Goal: Information Seeking & Learning: Learn about a topic

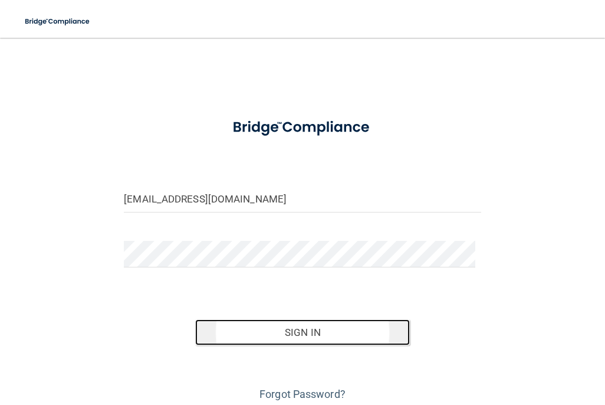
click at [349, 335] on button "Sign In" at bounding box center [302, 332] width 214 height 26
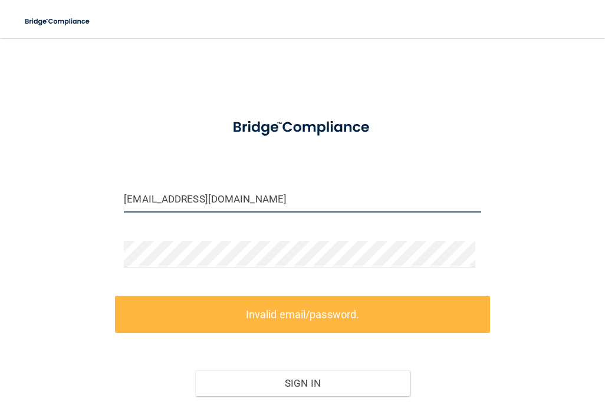
drag, startPoint x: 261, startPoint y: 195, endPoint x: 37, endPoint y: 188, distance: 224.3
click at [37, 188] on div "[EMAIL_ADDRESS][DOMAIN_NAME] Invalid email/password. You don't have permission …" at bounding box center [303, 252] width 558 height 405
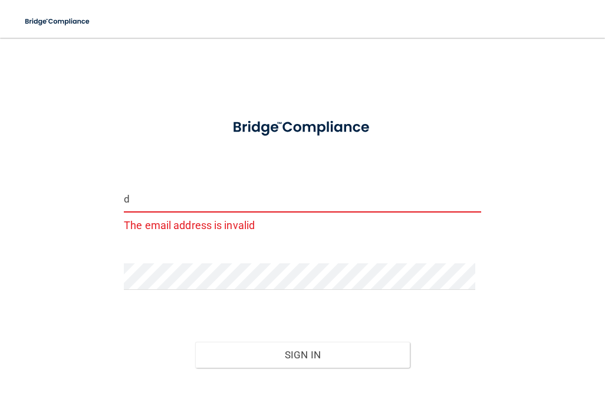
type input "[EMAIL_ADDRESS][DOMAIN_NAME]"
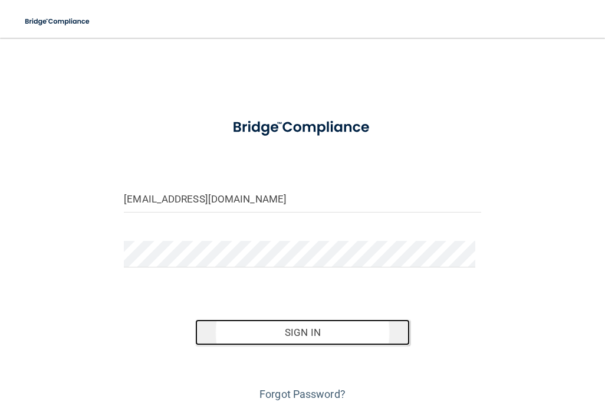
click at [275, 336] on button "Sign In" at bounding box center [302, 332] width 214 height 26
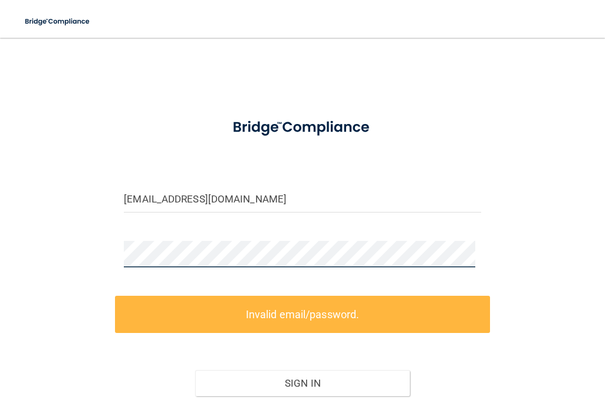
click at [95, 246] on div "[EMAIL_ADDRESS][DOMAIN_NAME] Invalid email/password. You don't have permission …" at bounding box center [303, 252] width 558 height 405
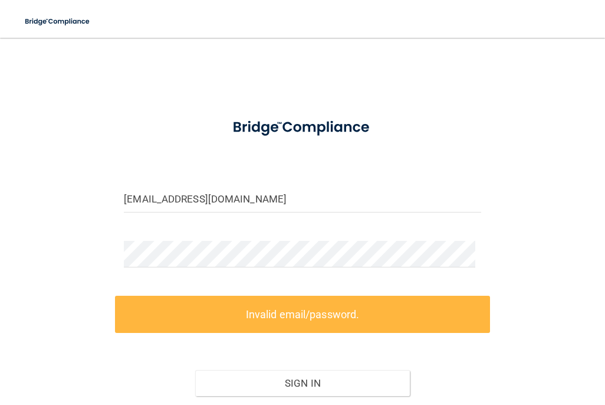
click at [524, 241] on div "[EMAIL_ADDRESS][DOMAIN_NAME] Invalid email/password. You don't have permission …" at bounding box center [303, 252] width 558 height 405
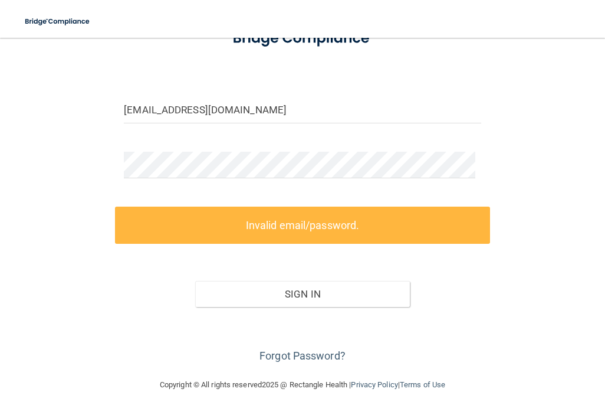
scroll to position [97, 0]
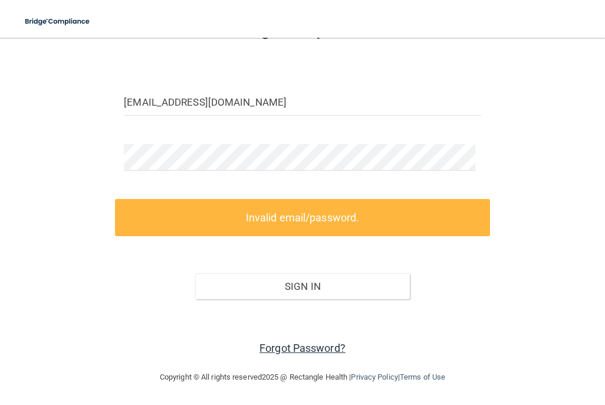
click at [296, 344] on link "Forgot Password?" at bounding box center [303, 348] width 86 height 12
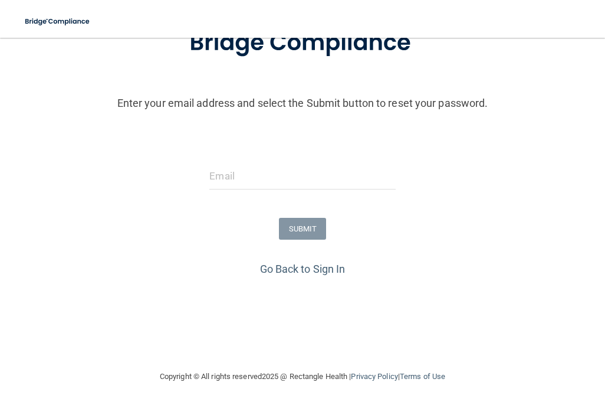
click at [249, 161] on form "Enter your email address and select the Submit button to reset your password. S…" at bounding box center [302, 135] width 593 height 247
click at [248, 170] on input "email" at bounding box center [302, 176] width 186 height 27
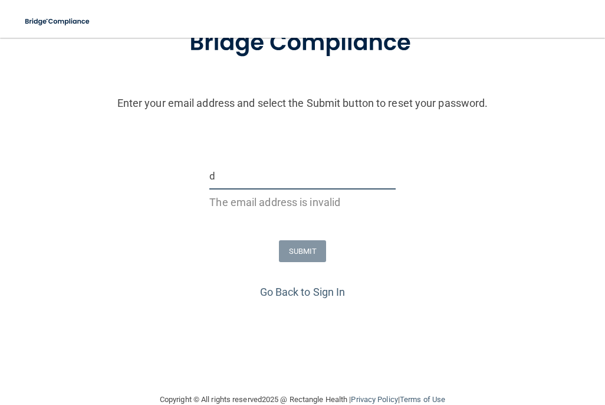
type input "[EMAIL_ADDRESS][DOMAIN_NAME]"
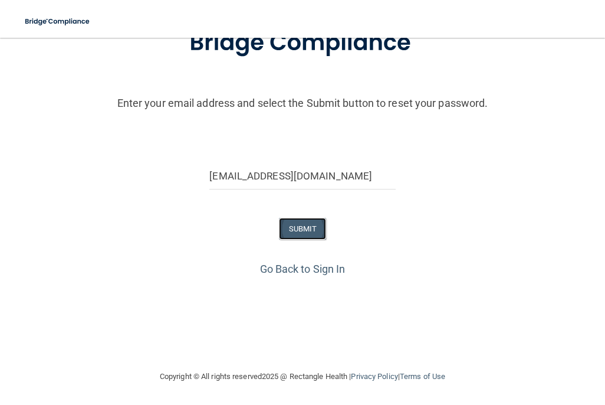
click at [293, 232] on button "SUBMIT" at bounding box center [303, 229] width 48 height 22
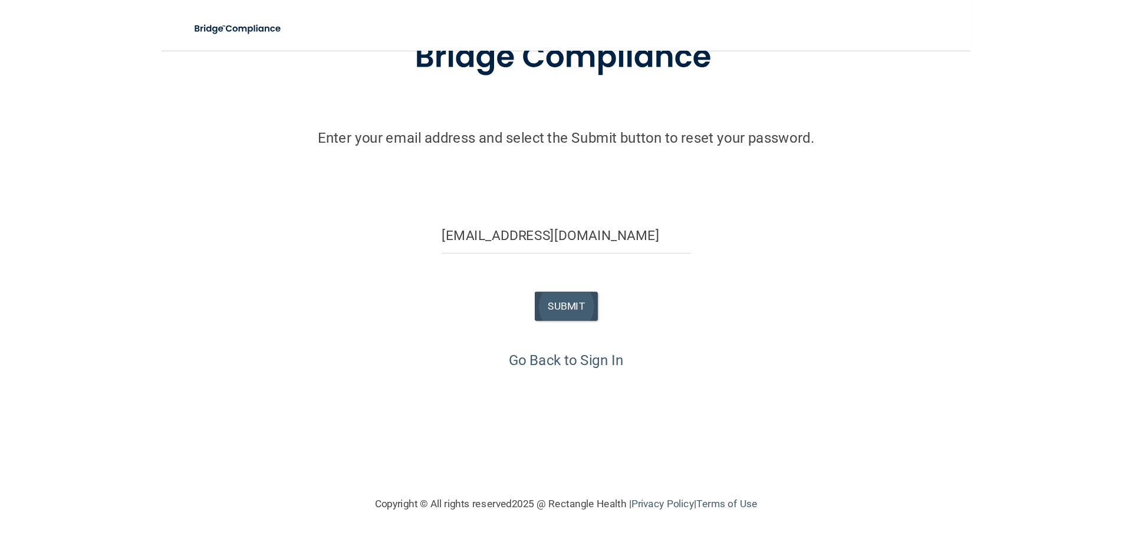
scroll to position [0, 0]
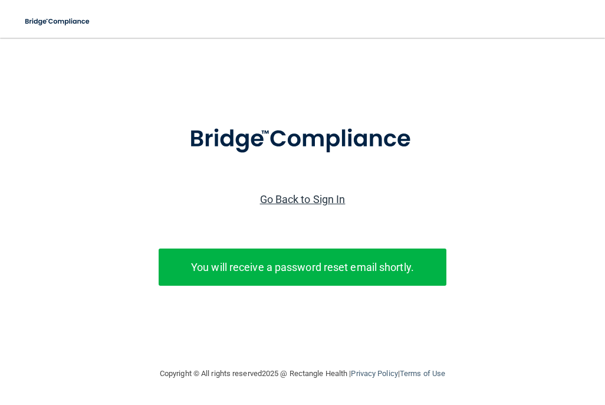
click at [296, 198] on link "Go Back to Sign In" at bounding box center [303, 199] width 86 height 12
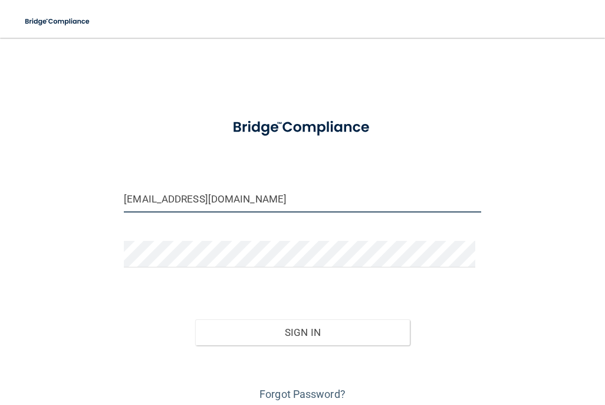
drag, startPoint x: 242, startPoint y: 201, endPoint x: -35, endPoint y: 176, distance: 278.3
click at [0, 176] on html "Toggle navigation Manage My Enterprise Manage My Location [EMAIL_ADDRESS][DOMAI…" at bounding box center [302, 202] width 605 height 405
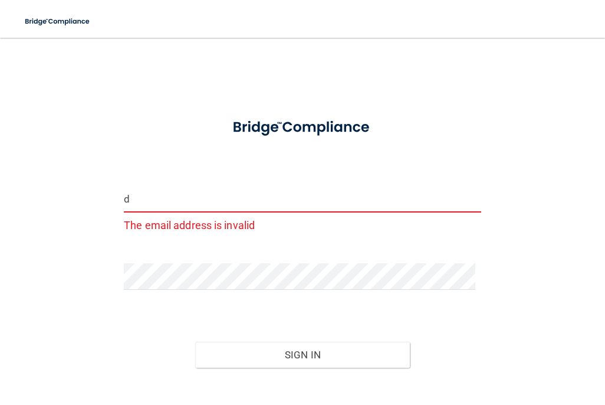
type input "[EMAIL_ADDRESS][DOMAIN_NAME]"
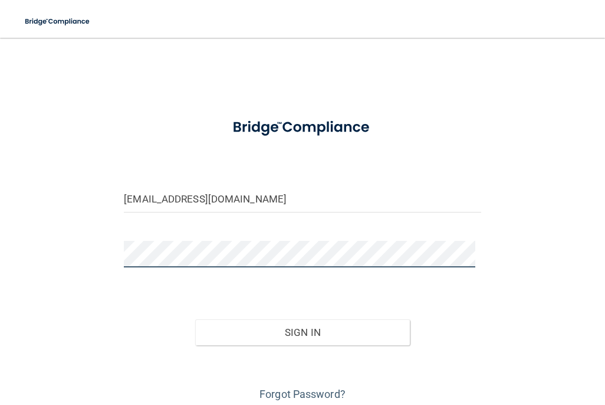
click at [43, 255] on div "[EMAIL_ADDRESS][DOMAIN_NAME] Invalid email/password. You don't have permission …" at bounding box center [303, 227] width 558 height 354
click at [195, 319] on button "Sign In" at bounding box center [302, 332] width 214 height 26
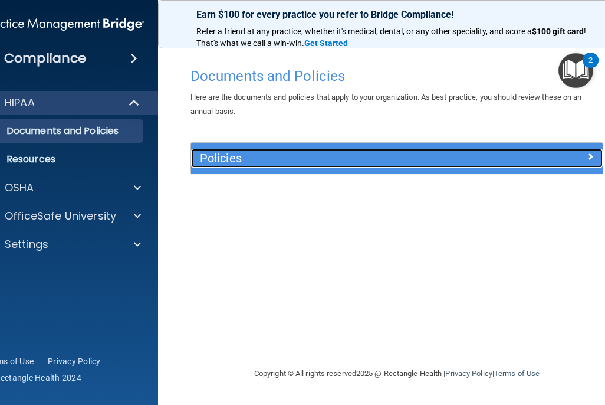
click at [229, 160] on h5 "Policies" at bounding box center [345, 158] width 291 height 13
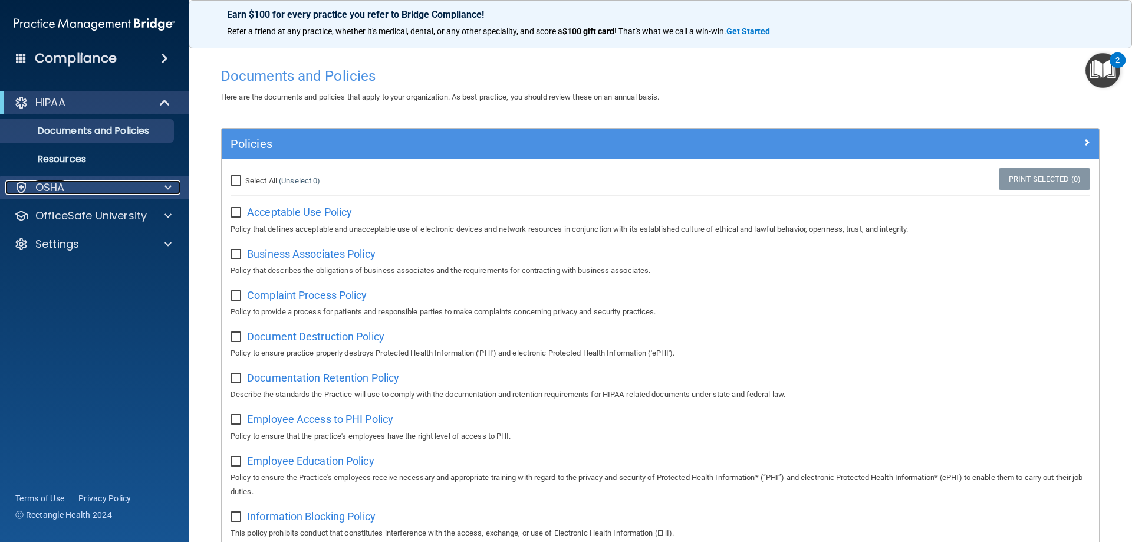
click at [77, 187] on div "OSHA" at bounding box center [78, 187] width 146 height 14
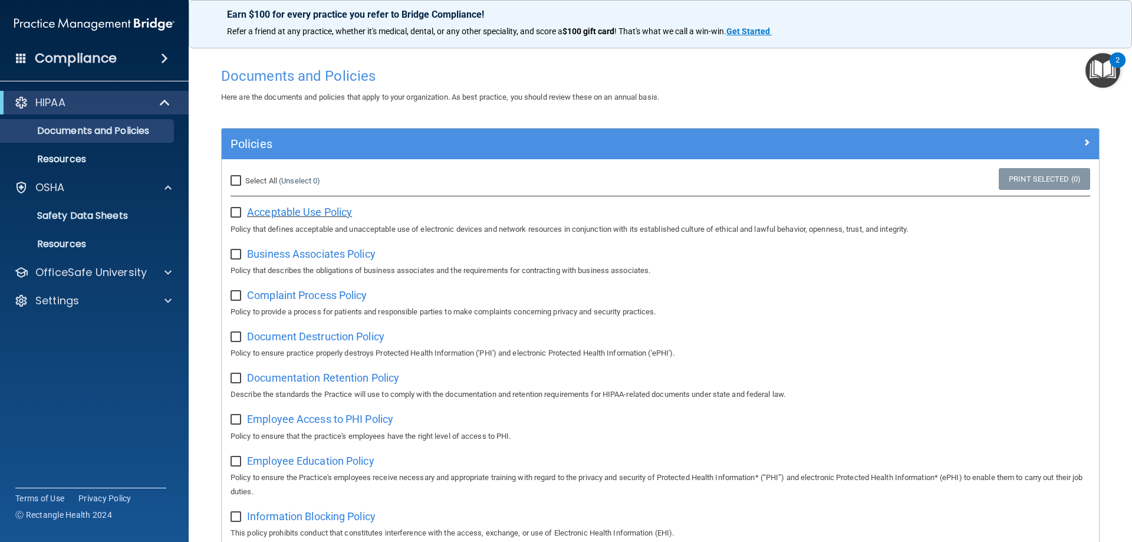
click at [281, 214] on span "Acceptable Use Policy" at bounding box center [299, 212] width 105 height 12
click at [161, 61] on span at bounding box center [164, 58] width 7 height 14
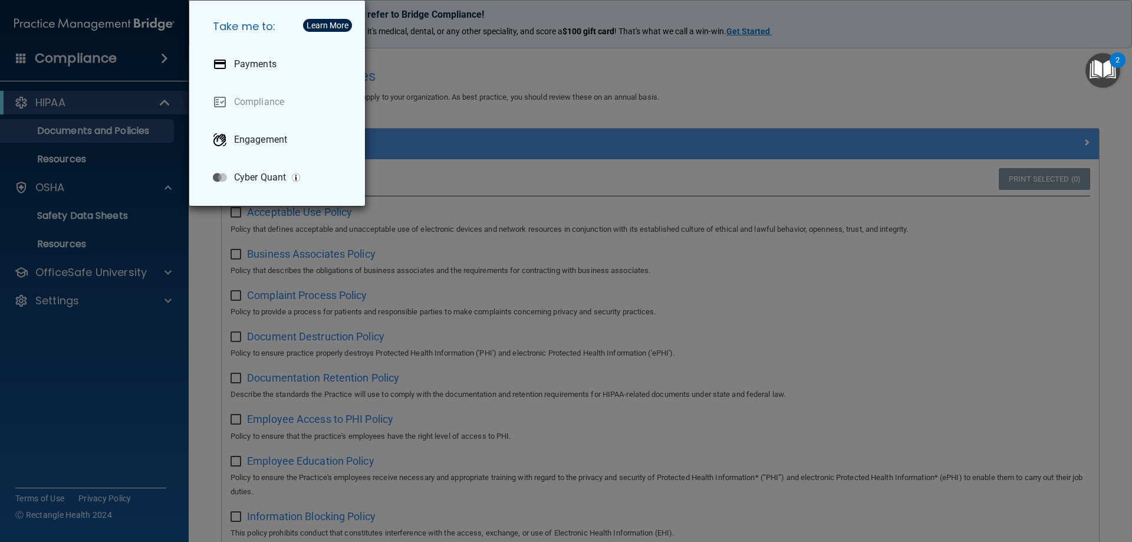
click at [126, 54] on div "Take me to: Payments Compliance Engagement Cyber Quant" at bounding box center [566, 271] width 1132 height 542
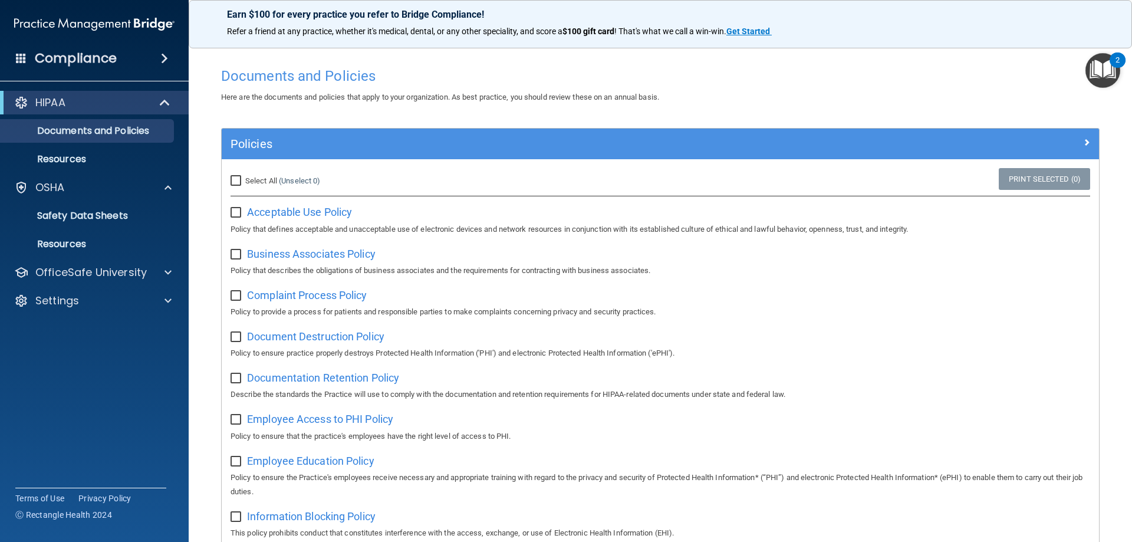
click at [605, 78] on img "Open Resource Center, 2 new notifications" at bounding box center [1103, 70] width 35 height 35
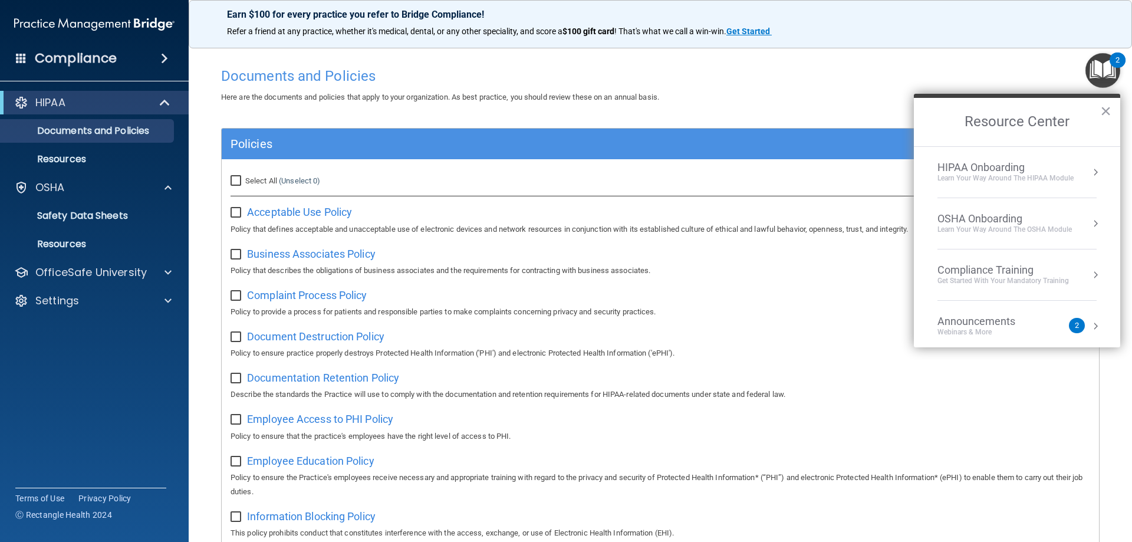
click at [605, 179] on div "Learn Your Way around the HIPAA module" at bounding box center [1006, 178] width 136 height 10
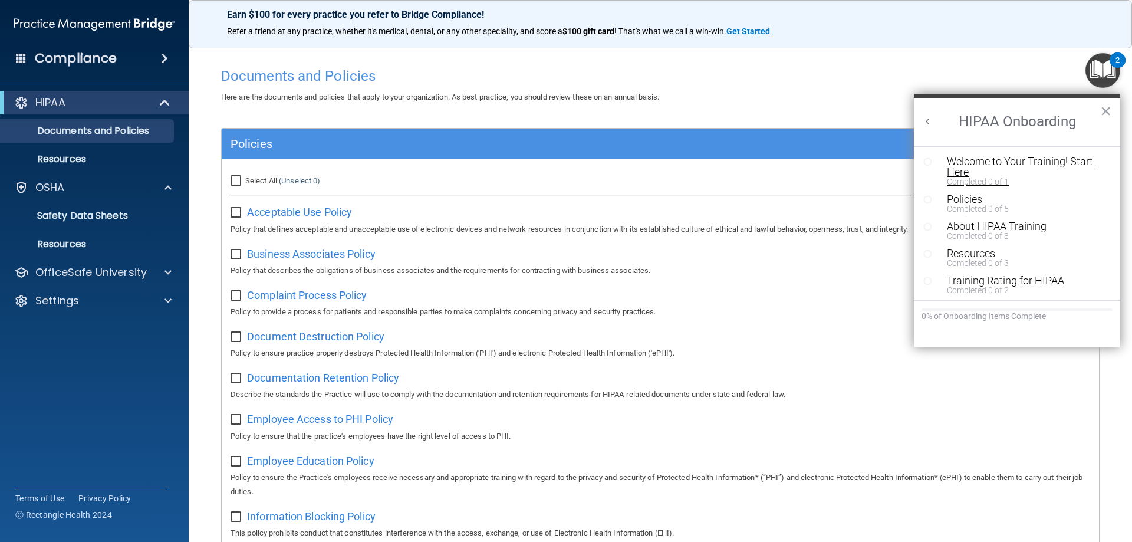
click at [605, 166] on div "Welcome to Your Training! Start Here" at bounding box center [1021, 166] width 149 height 21
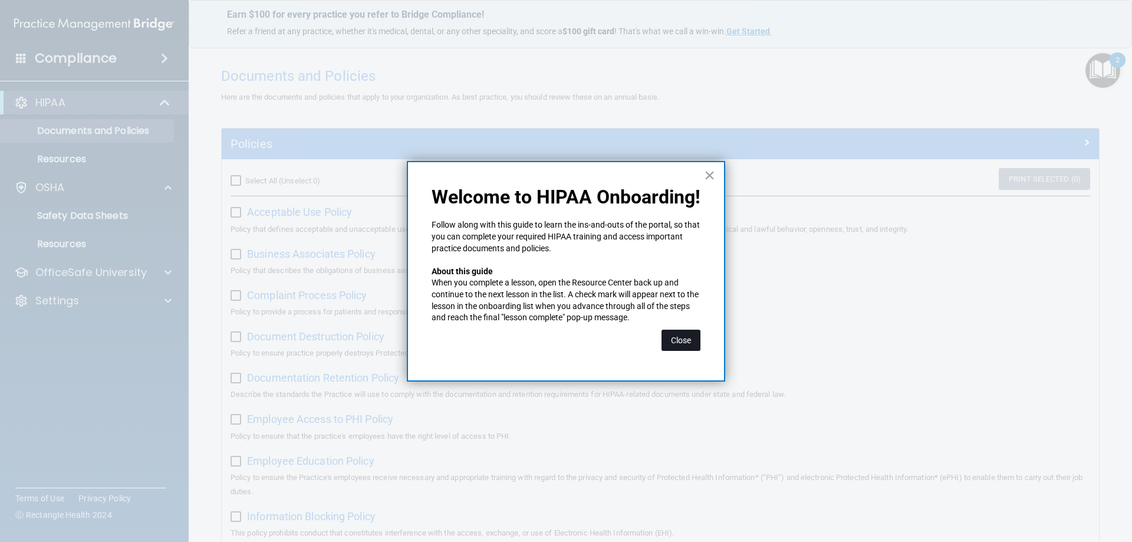
click at [605, 342] on button "Close" at bounding box center [681, 340] width 39 height 21
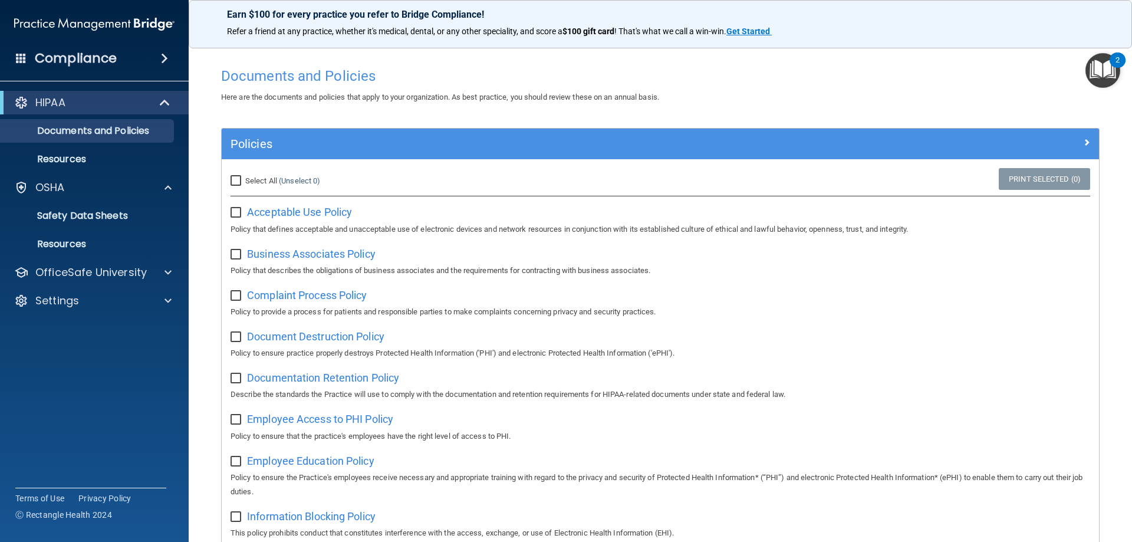
click at [605, 62] on img "Open Resource Center, 2 new notifications" at bounding box center [1103, 70] width 35 height 35
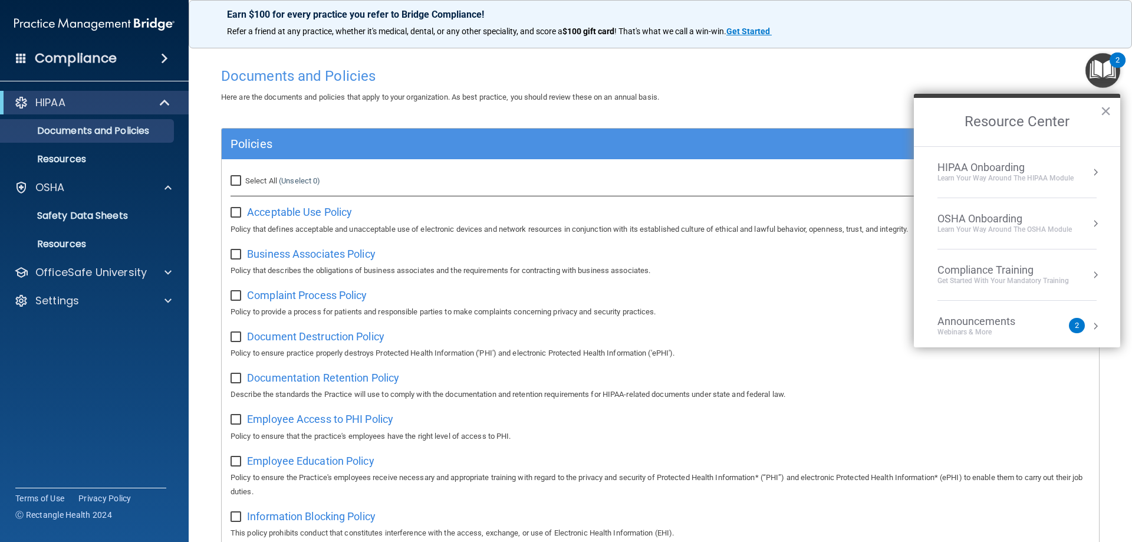
click at [605, 221] on div "OSHA Onboarding" at bounding box center [1005, 218] width 134 height 13
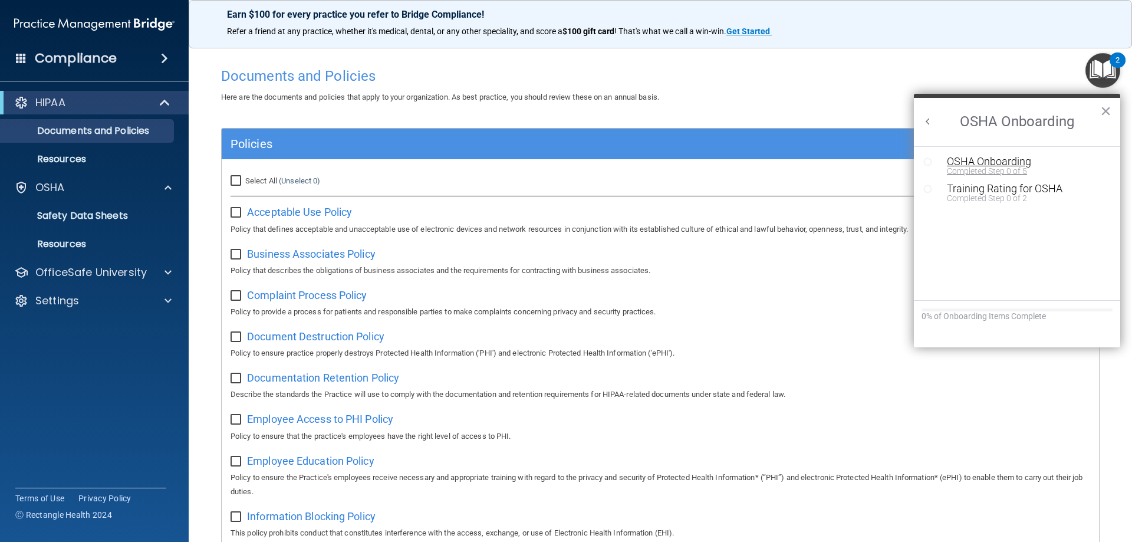
click at [605, 171] on div "Completed Step 0 of 5" at bounding box center [1026, 171] width 158 height 8
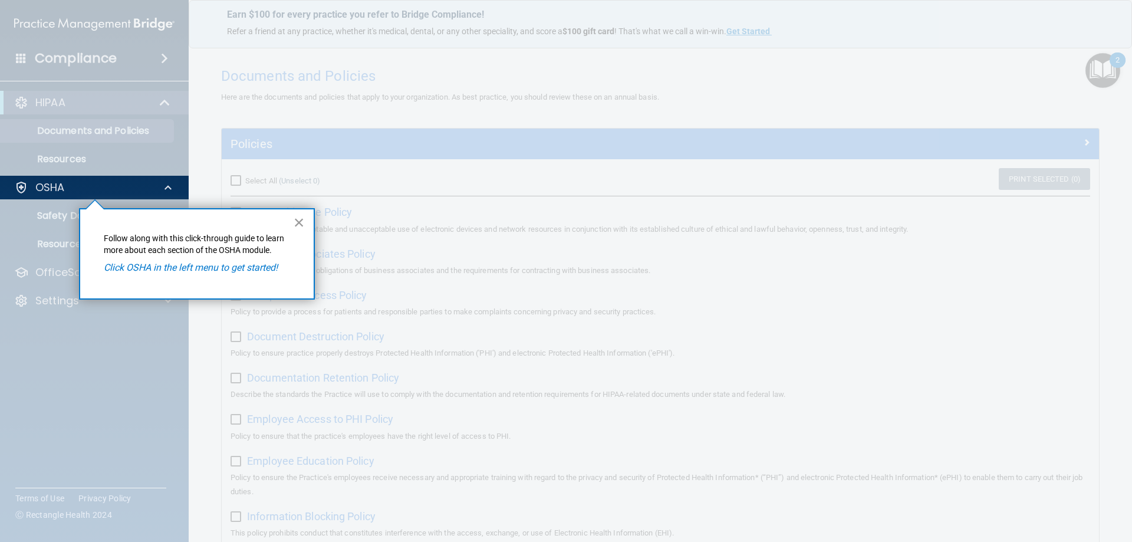
click at [298, 222] on button "×" at bounding box center [299, 222] width 11 height 19
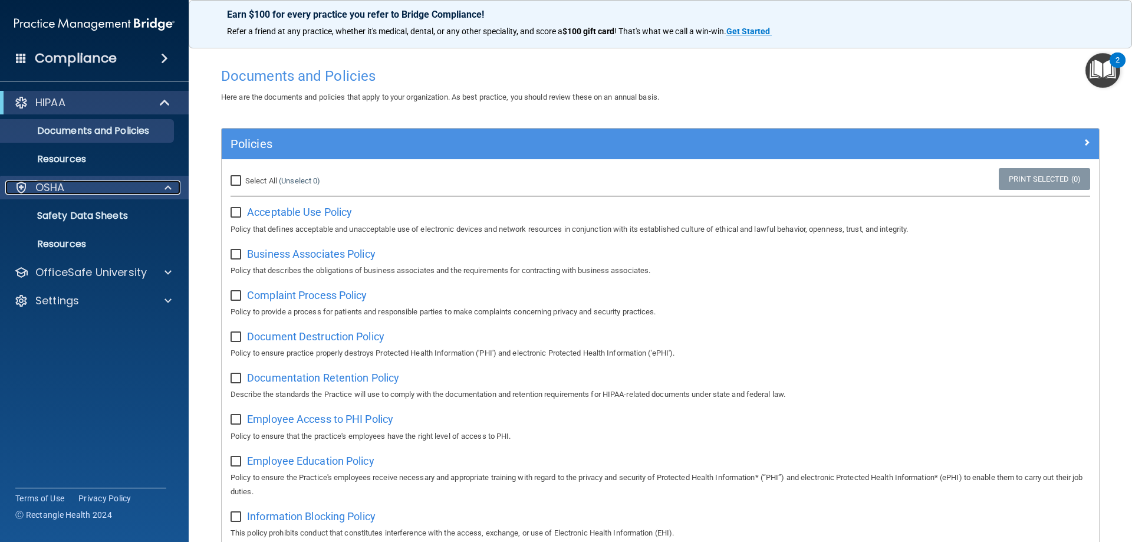
click at [51, 189] on p "OSHA" at bounding box center [49, 187] width 29 height 14
click at [52, 188] on p "OSHA" at bounding box center [49, 187] width 29 height 14
click at [69, 210] on p "Safety Data Sheets" at bounding box center [88, 216] width 161 height 12
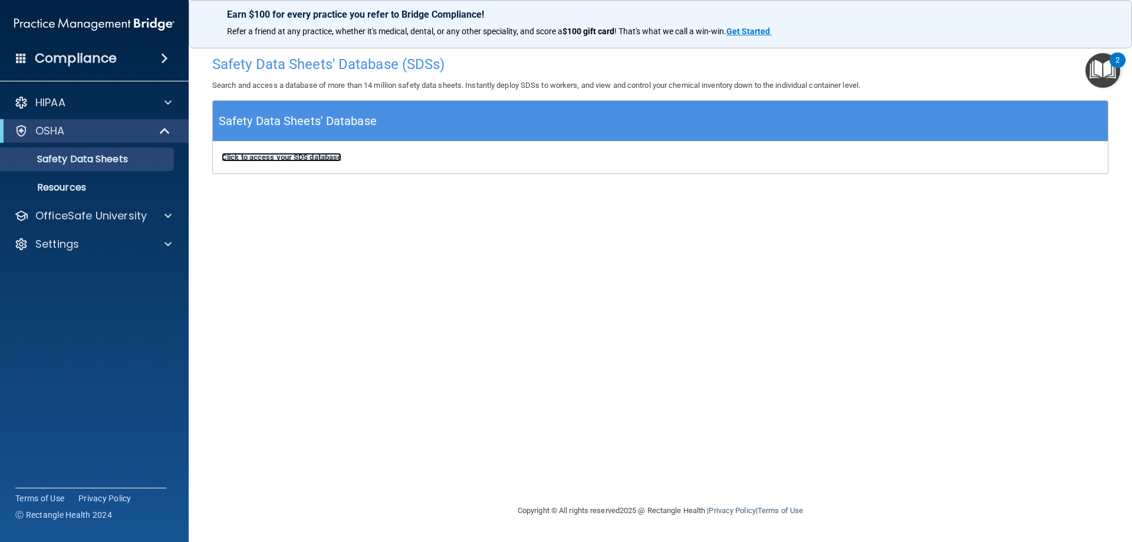
click at [314, 160] on b "Click to access your SDS database" at bounding box center [282, 157] width 120 height 9
click at [605, 72] on img "Open Resource Center, 2 new notifications" at bounding box center [1103, 70] width 35 height 35
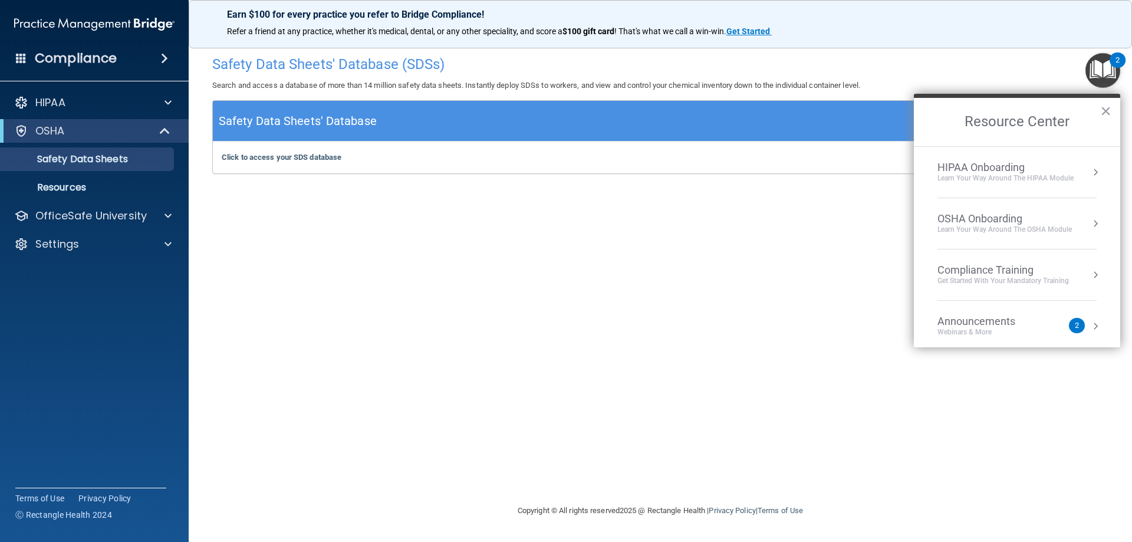
click at [605, 170] on ol "HIPAA Onboarding Learn Your Way around the HIPAA module OSHA Onboarding Learn y…" at bounding box center [1017, 246] width 206 height 201
click at [605, 171] on button "Resource Center" at bounding box center [1096, 172] width 12 height 12
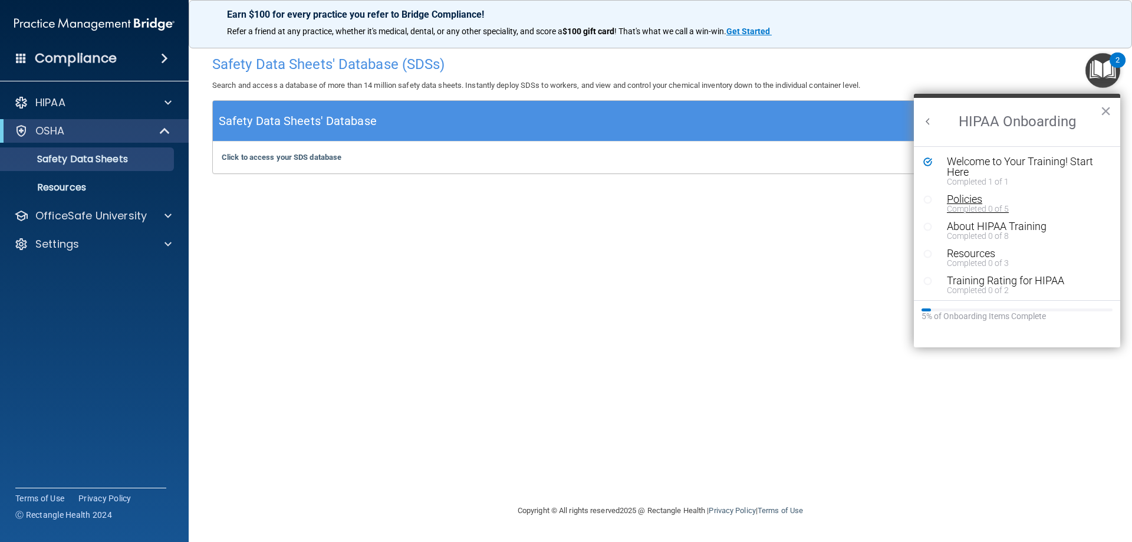
click at [605, 208] on div "Completed 0 of 5" at bounding box center [1021, 209] width 149 height 8
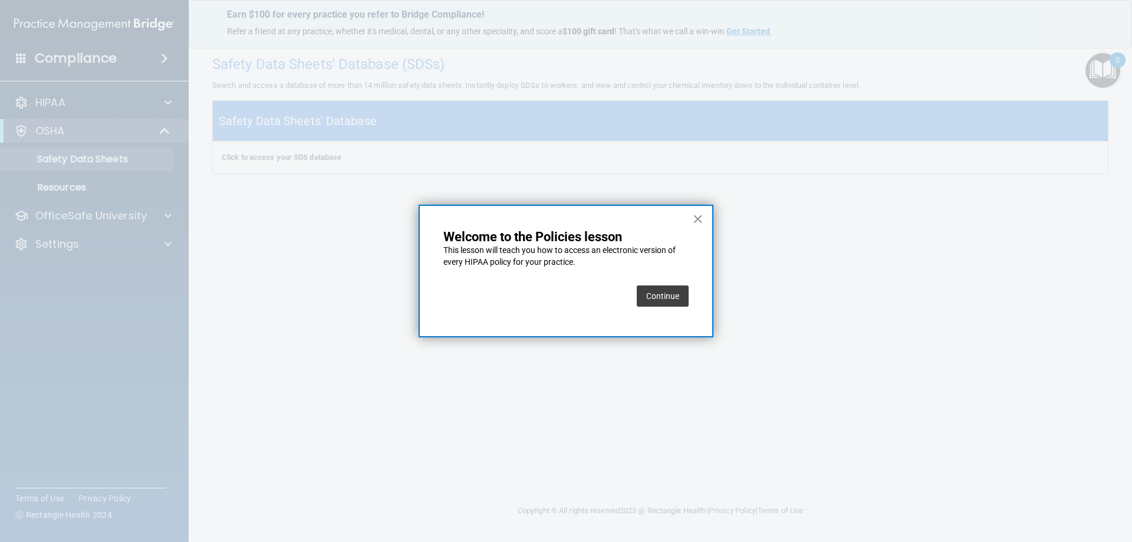
click at [605, 296] on button "Continue" at bounding box center [663, 295] width 52 height 21
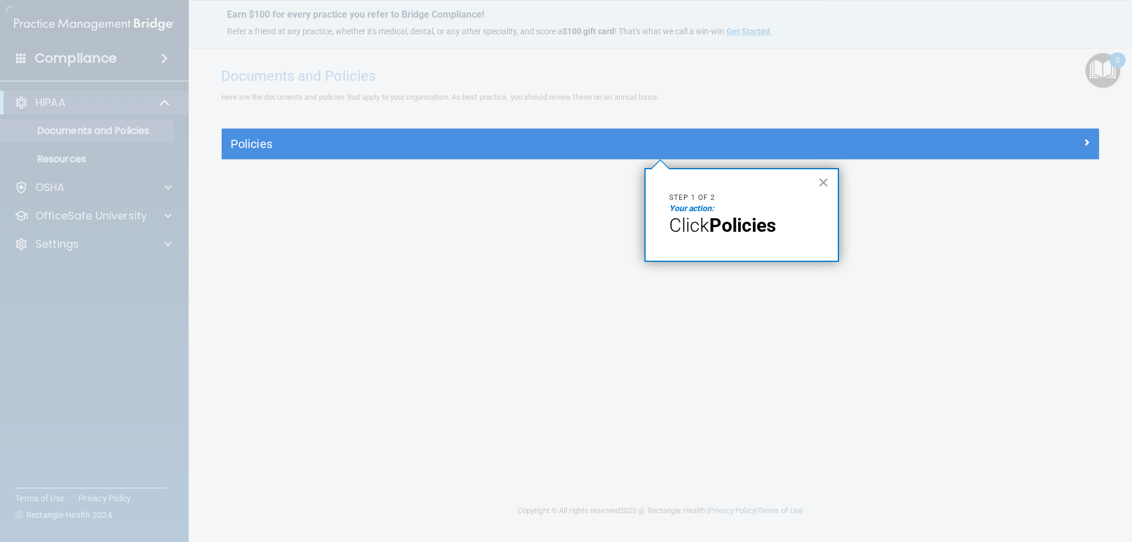
click at [605, 223] on span "Click" at bounding box center [689, 225] width 40 height 22
click at [605, 209] on em "Your action:" at bounding box center [691, 207] width 45 height 9
click at [605, 163] on div at bounding box center [661, 350] width 878 height 383
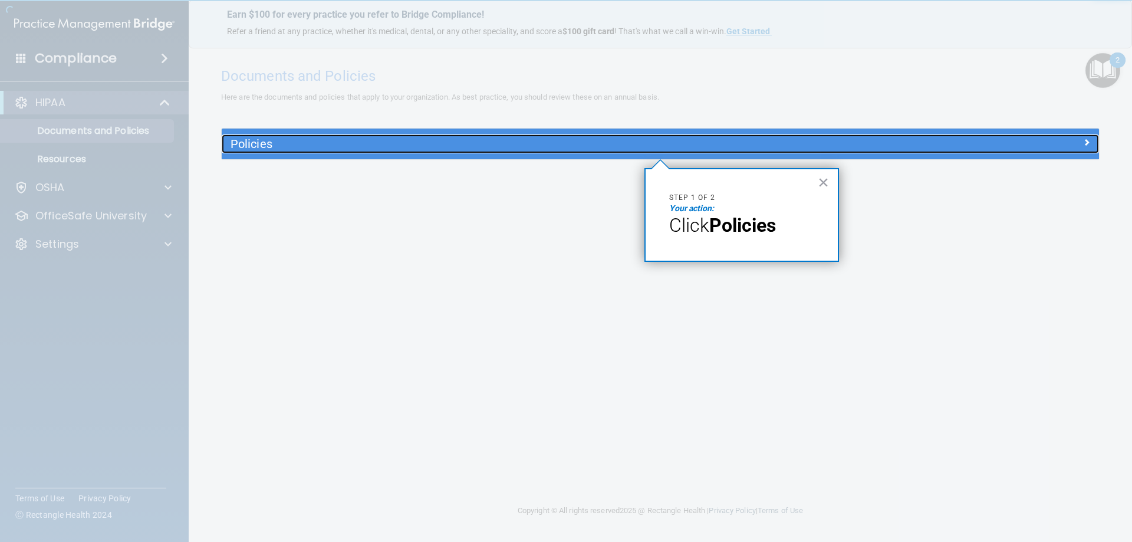
click at [605, 152] on div "Policies" at bounding box center [661, 143] width 878 height 19
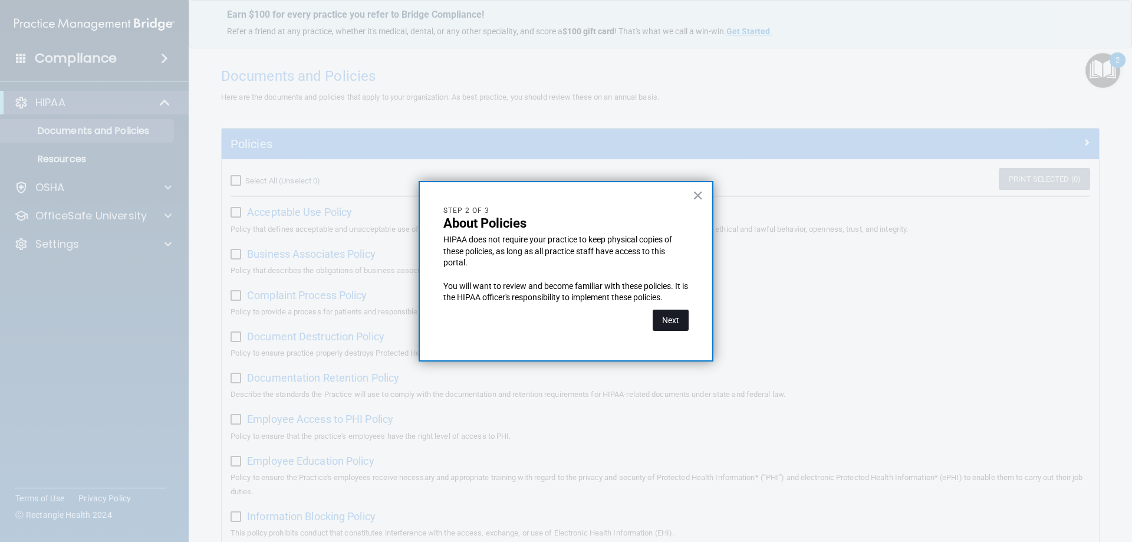
click at [605, 313] on button "Next" at bounding box center [671, 320] width 36 height 21
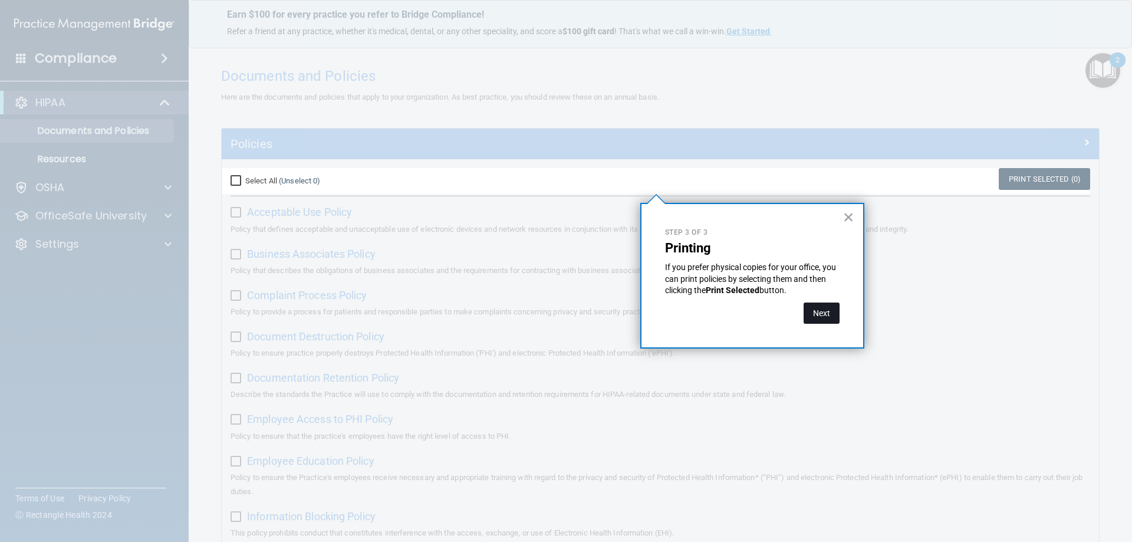
click at [605, 314] on button "Next" at bounding box center [822, 313] width 36 height 21
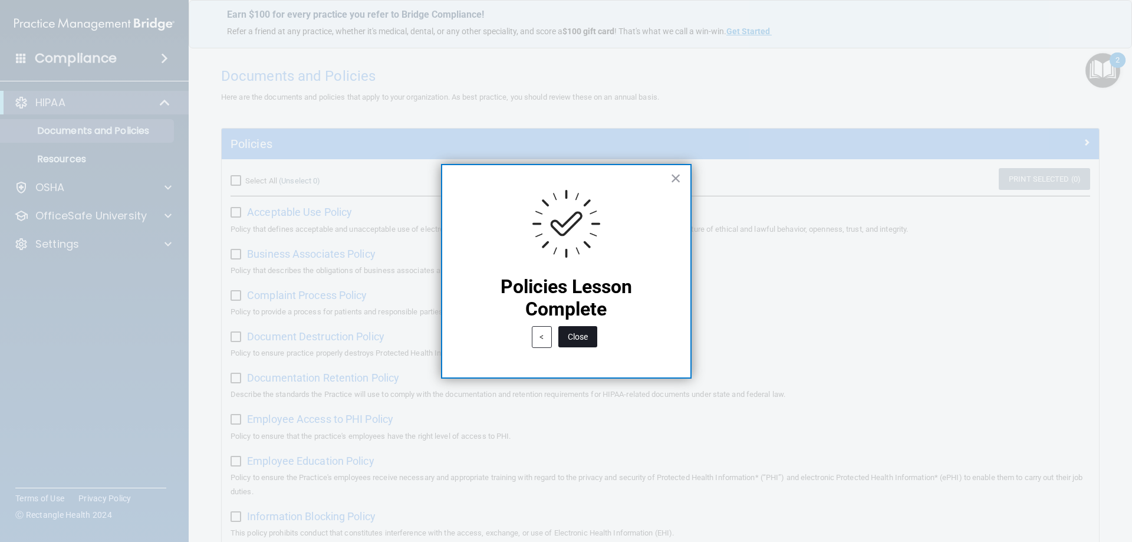
click at [580, 340] on button "Close" at bounding box center [578, 336] width 39 height 21
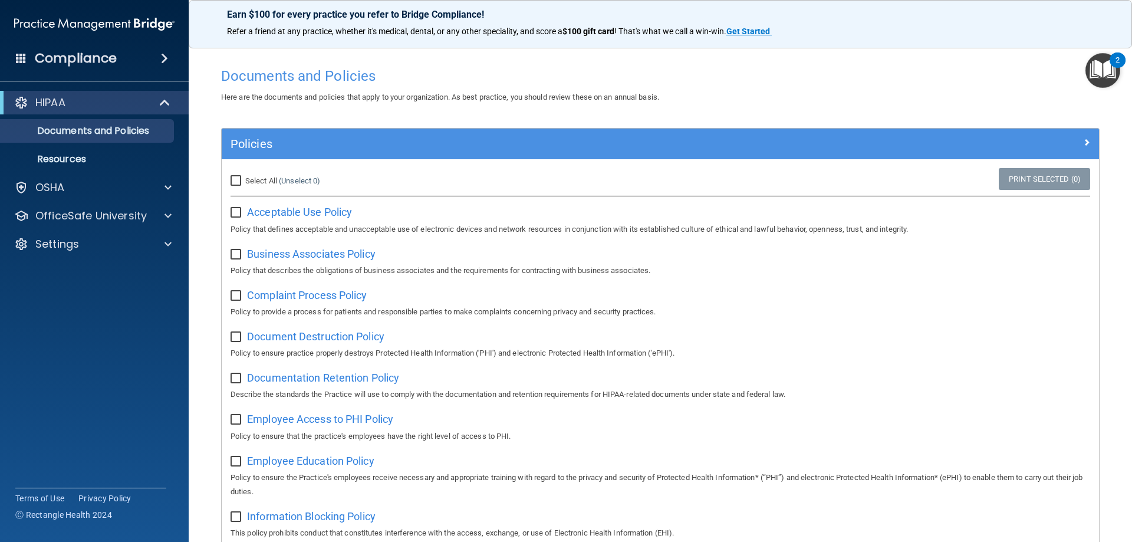
click at [605, 86] on img "Open Resource Center, 2 new notifications" at bounding box center [1103, 70] width 35 height 35
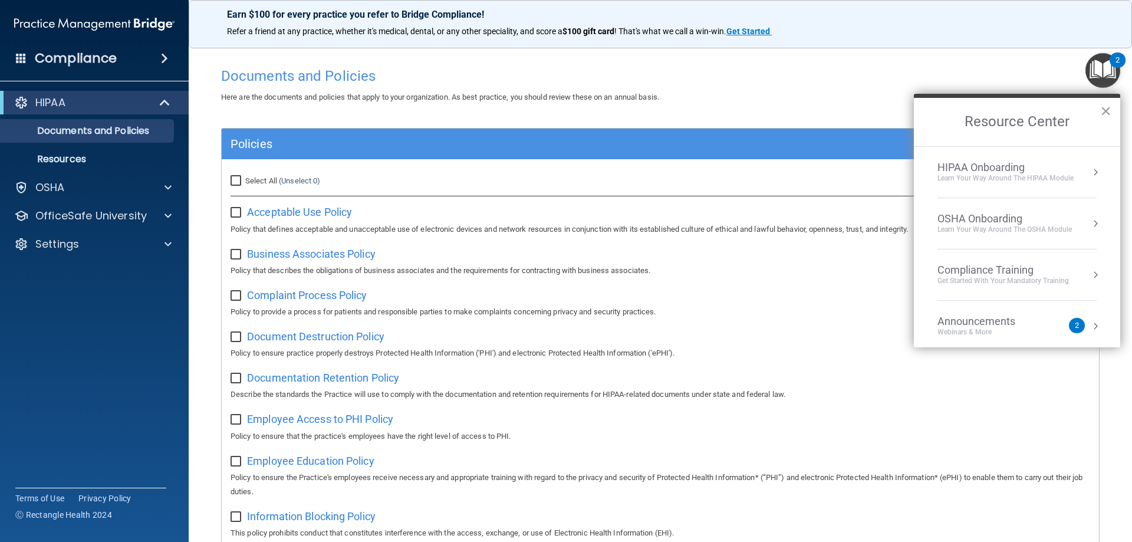
click at [605, 176] on div "HIPAA Onboarding Learn Your Way around the HIPAA module" at bounding box center [1017, 172] width 159 height 22
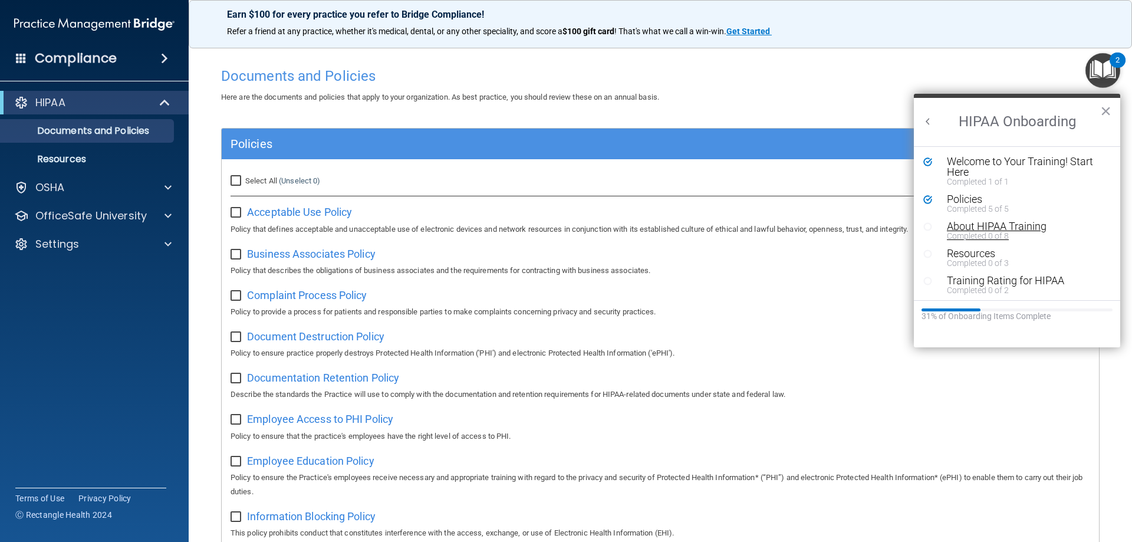
click at [605, 232] on div "Completed 0 of 8" at bounding box center [1021, 236] width 149 height 8
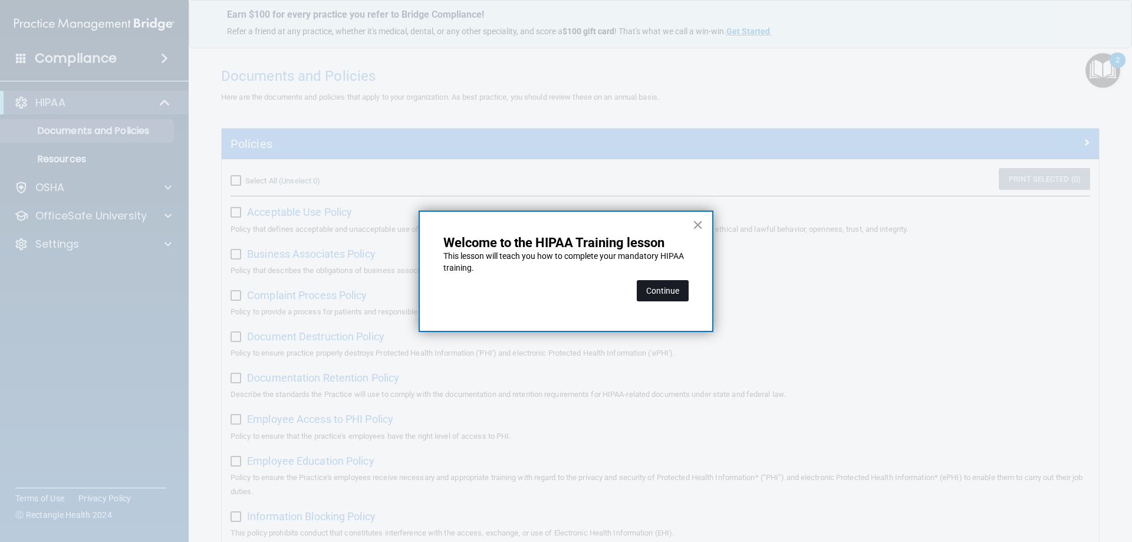
click at [605, 288] on button "Continue" at bounding box center [663, 290] width 52 height 21
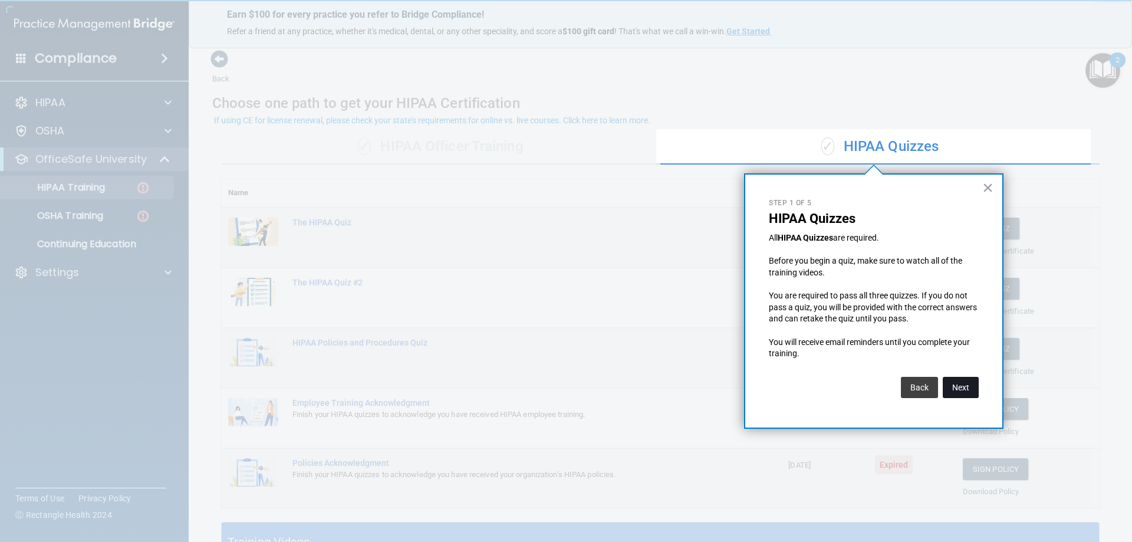
click at [605, 384] on button "Next" at bounding box center [961, 387] width 36 height 21
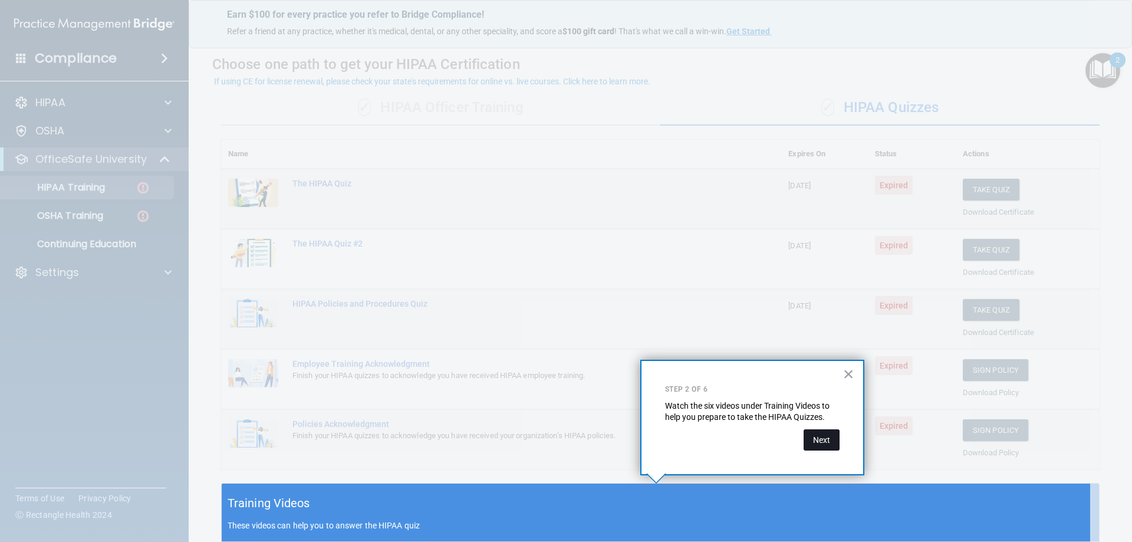
click at [605, 404] on button "Next" at bounding box center [822, 439] width 36 height 21
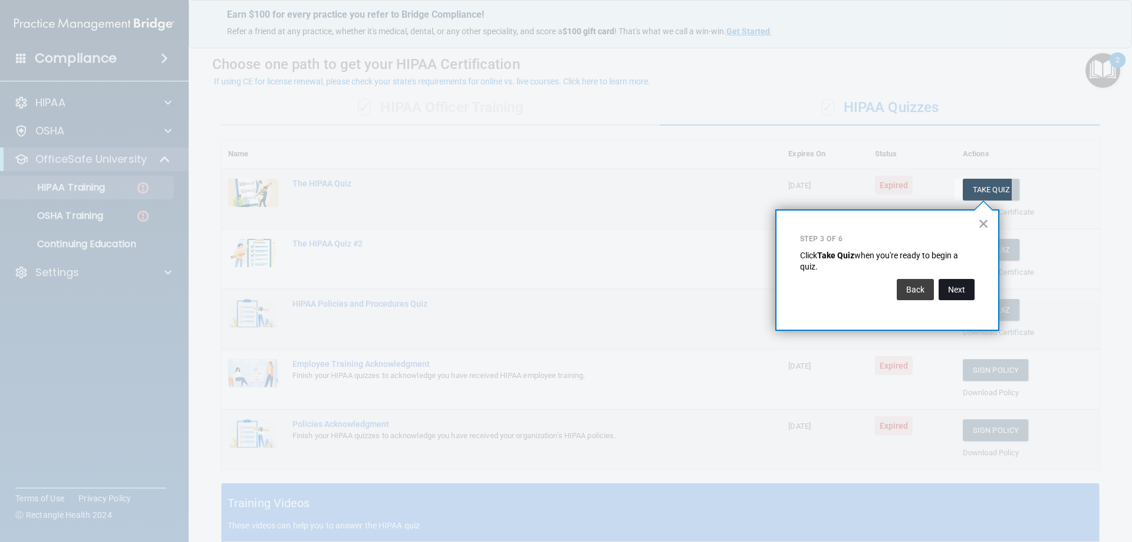
click at [605, 293] on button "Next" at bounding box center [957, 289] width 36 height 21
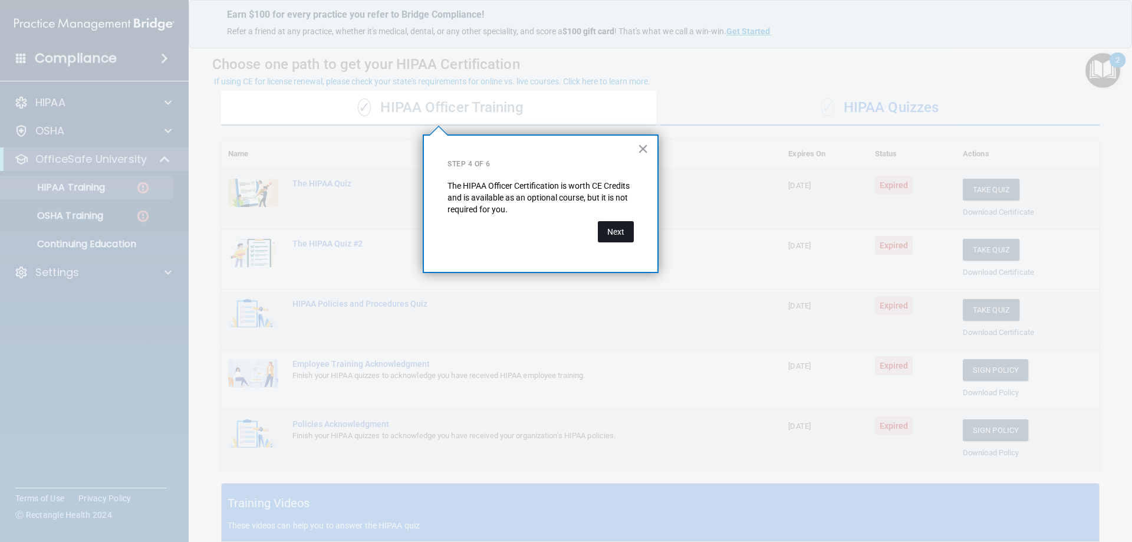
click at [605, 227] on button "Next" at bounding box center [616, 231] width 36 height 21
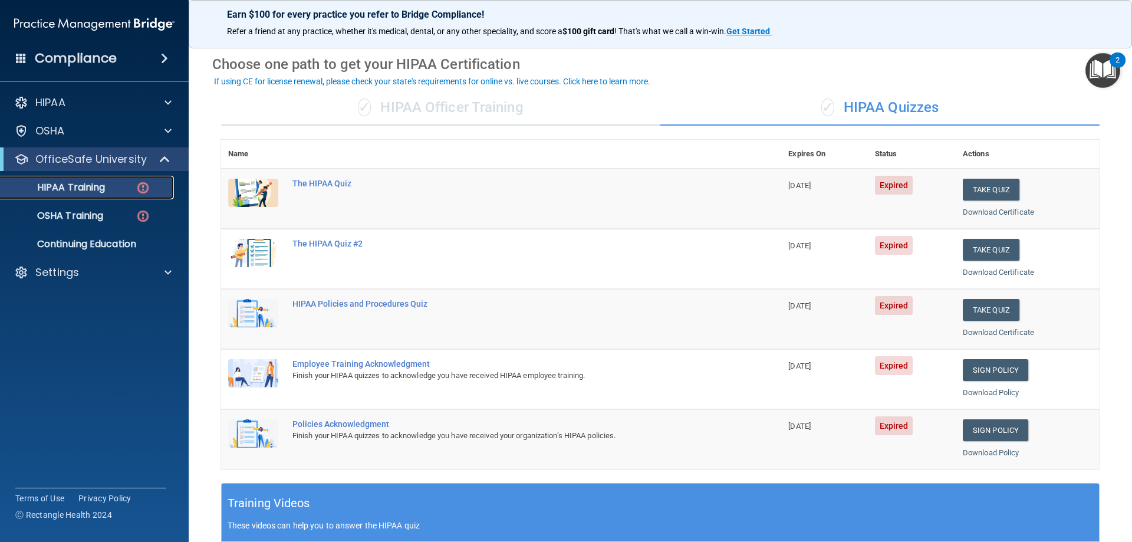
click at [105, 188] on p "HIPAA Training" at bounding box center [56, 188] width 97 height 12
click at [147, 189] on img at bounding box center [143, 187] width 15 height 15
click at [134, 190] on div "HIPAA Training" at bounding box center [88, 188] width 161 height 12
click at [605, 83] on img "Open Resource Center, 2 new notifications" at bounding box center [1103, 70] width 35 height 35
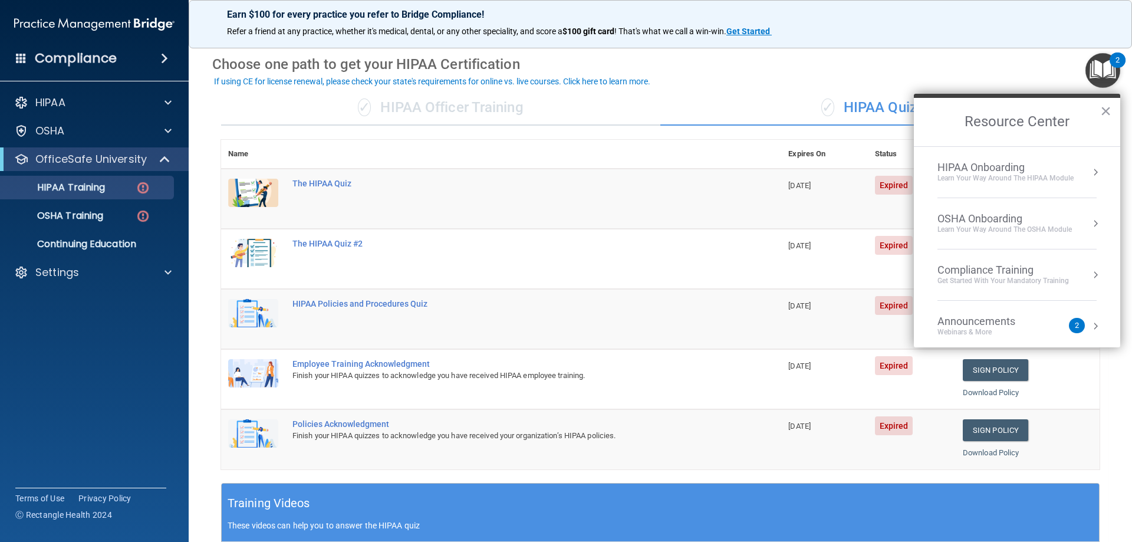
click at [605, 224] on ol "HIPAA Onboarding Learn Your Way around the HIPAA module OSHA Onboarding Learn y…" at bounding box center [1017, 246] width 206 height 201
click at [605, 172] on button "Resource Center" at bounding box center [1096, 172] width 12 height 12
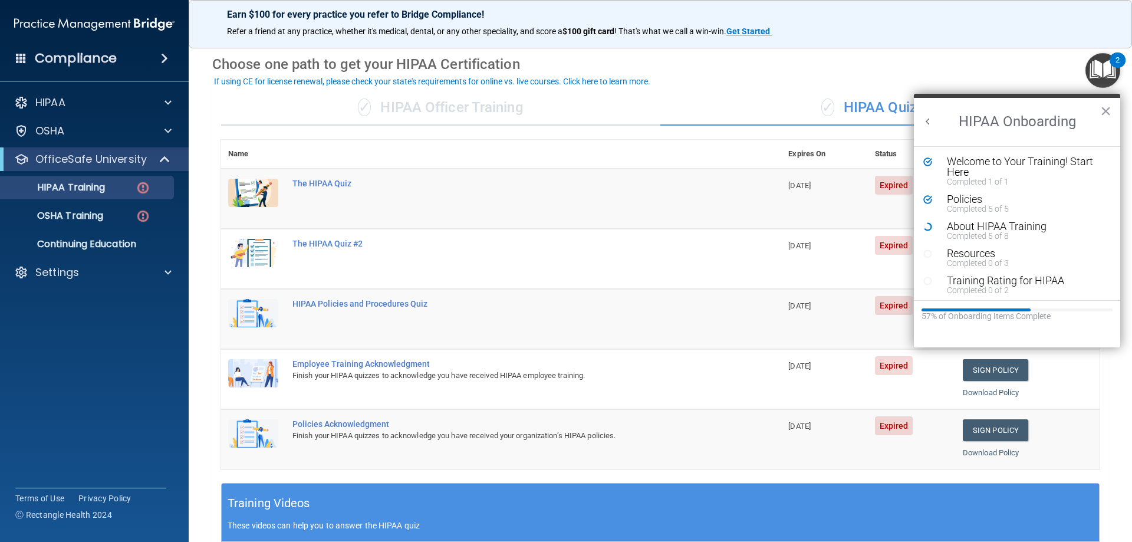
scroll to position [0, 0]
click at [605, 235] on div "Completed 5 of 8" at bounding box center [1021, 236] width 149 height 8
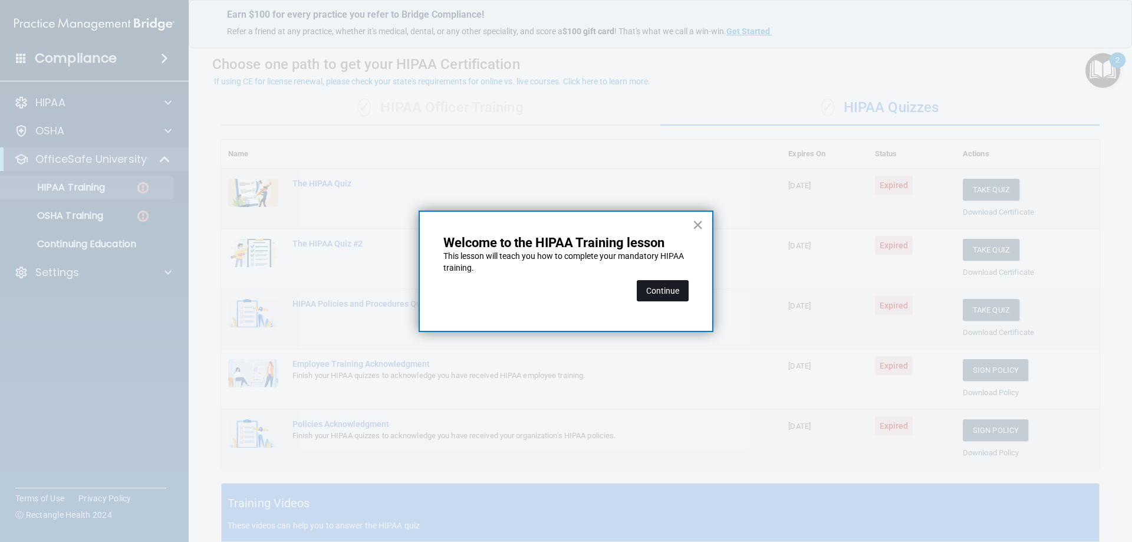
click at [605, 284] on button "Continue" at bounding box center [663, 290] width 52 height 21
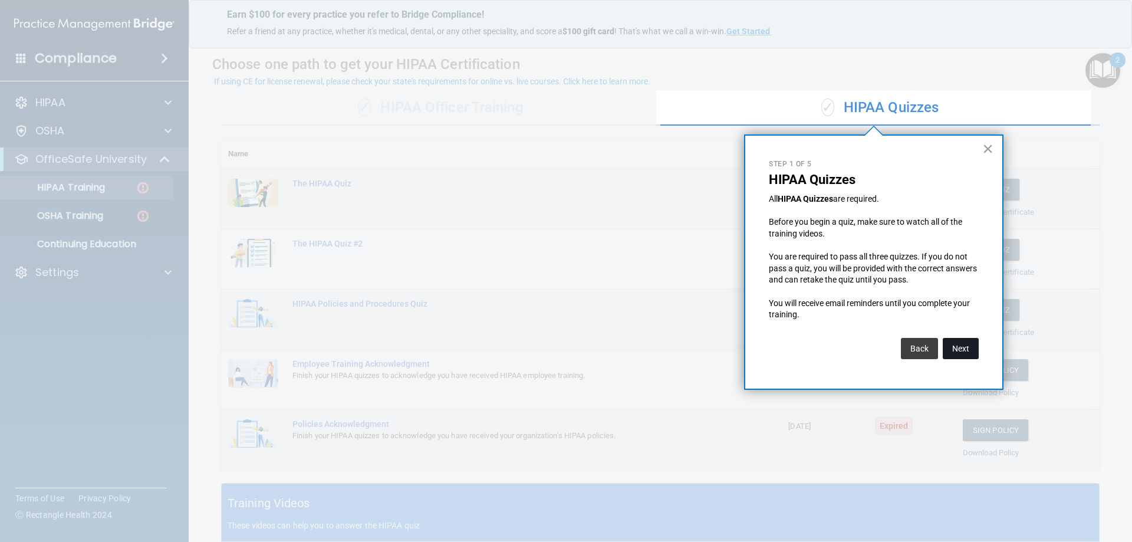
click at [605, 342] on button "Next" at bounding box center [961, 348] width 36 height 21
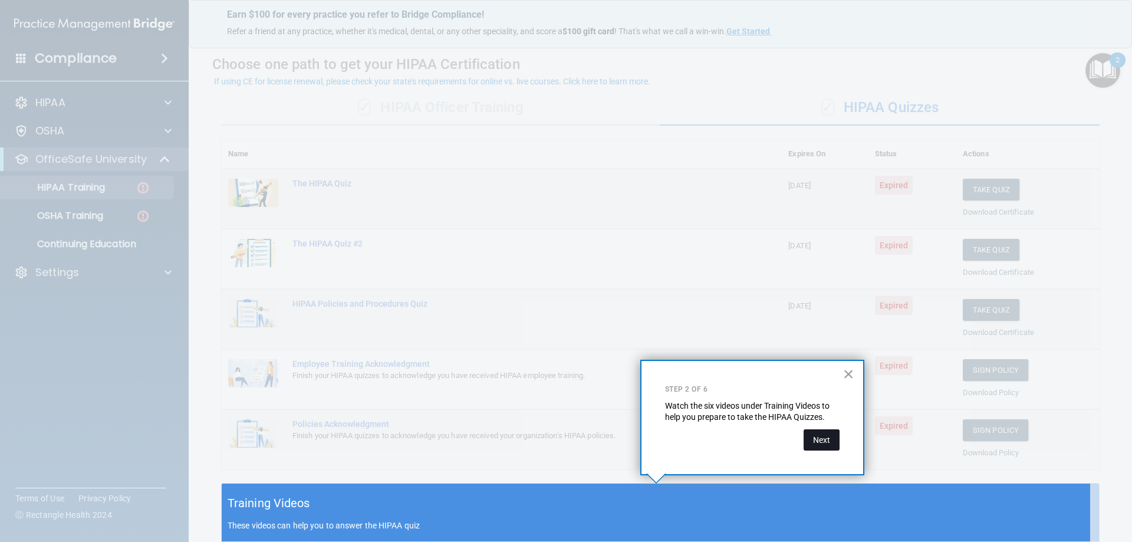
click at [605, 404] on button "Next" at bounding box center [822, 439] width 36 height 21
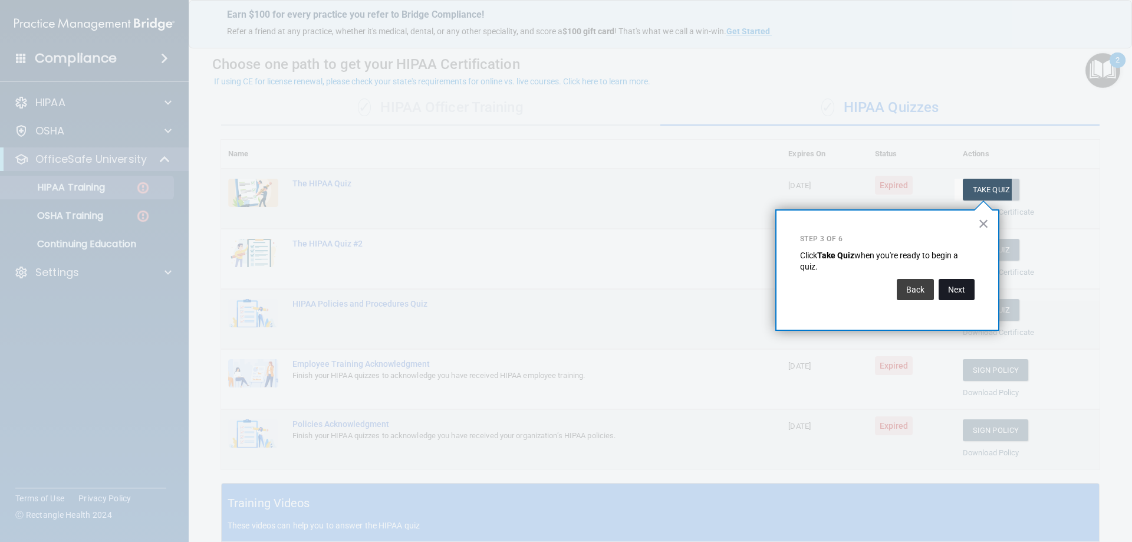
click at [605, 288] on button "Next" at bounding box center [957, 289] width 36 height 21
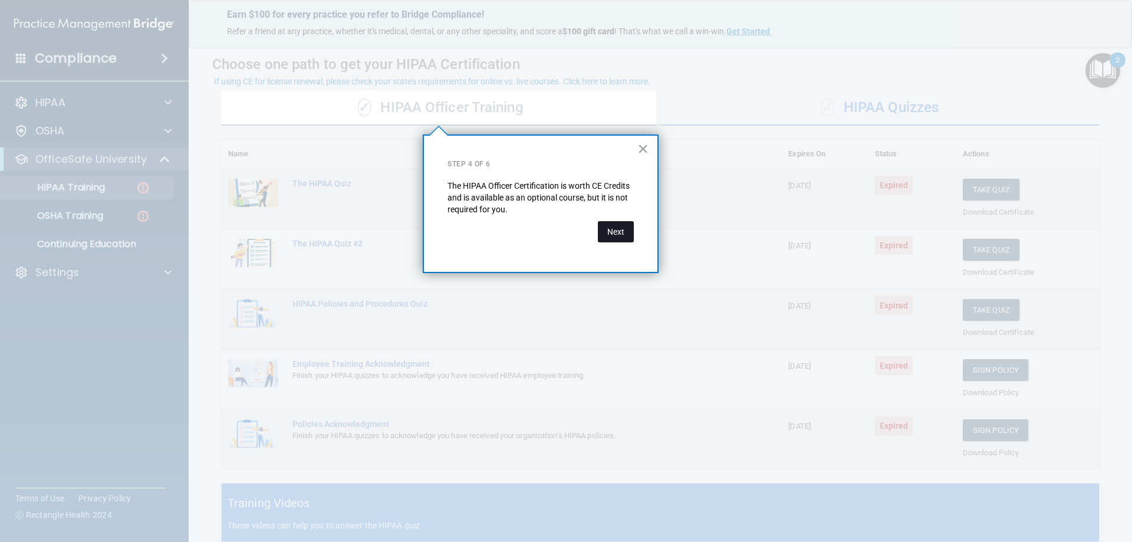
click at [605, 225] on button "Next" at bounding box center [616, 231] width 36 height 21
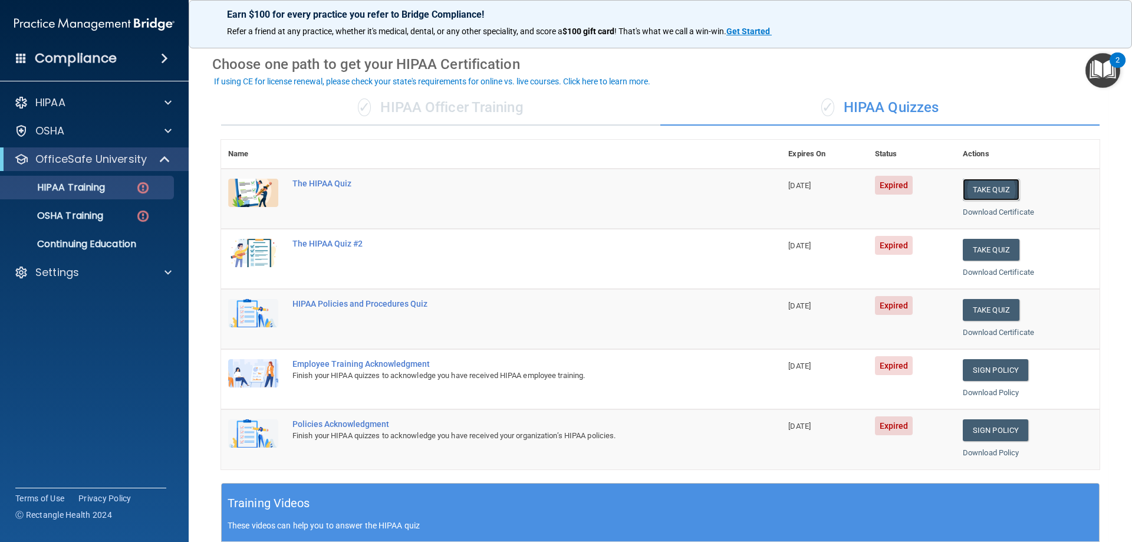
click at [605, 189] on button "Take Quiz" at bounding box center [991, 190] width 57 height 22
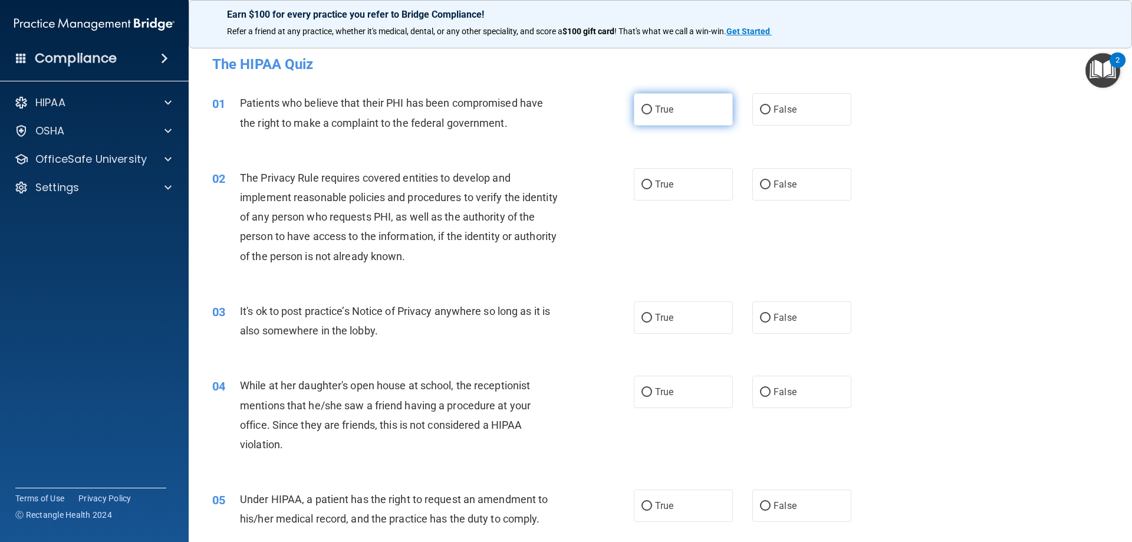
click at [605, 109] on input "True" at bounding box center [647, 110] width 11 height 9
radio input "true"
